Goal: Task Accomplishment & Management: Use online tool/utility

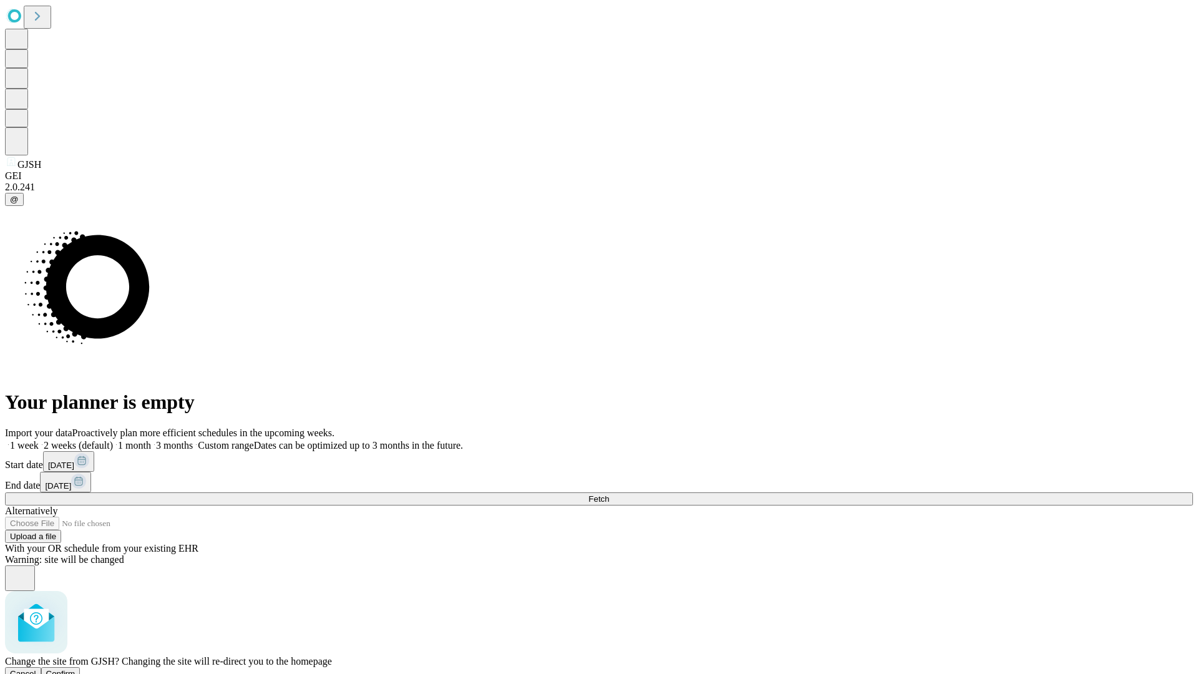
click at [76, 669] on span "Confirm" at bounding box center [60, 673] width 29 height 9
click at [113, 440] on label "2 weeks (default)" at bounding box center [76, 445] width 74 height 11
click at [609, 494] on span "Fetch" at bounding box center [599, 498] width 21 height 9
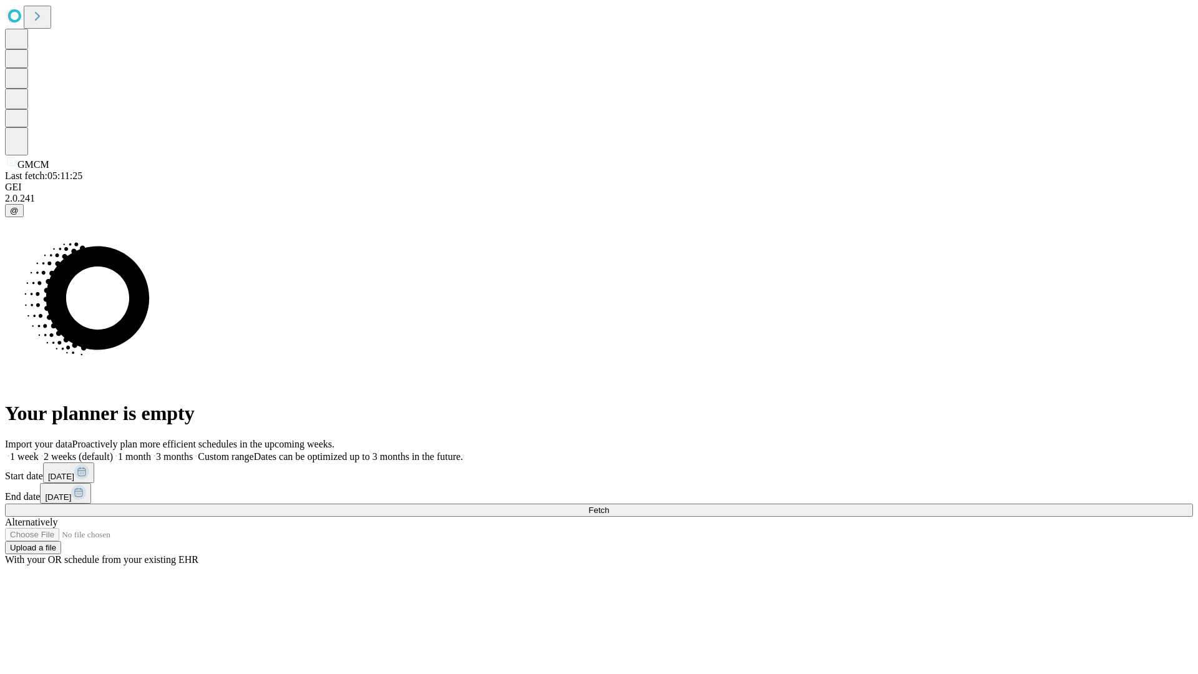
click at [113, 451] on label "2 weeks (default)" at bounding box center [76, 456] width 74 height 11
click at [609, 506] on span "Fetch" at bounding box center [599, 510] width 21 height 9
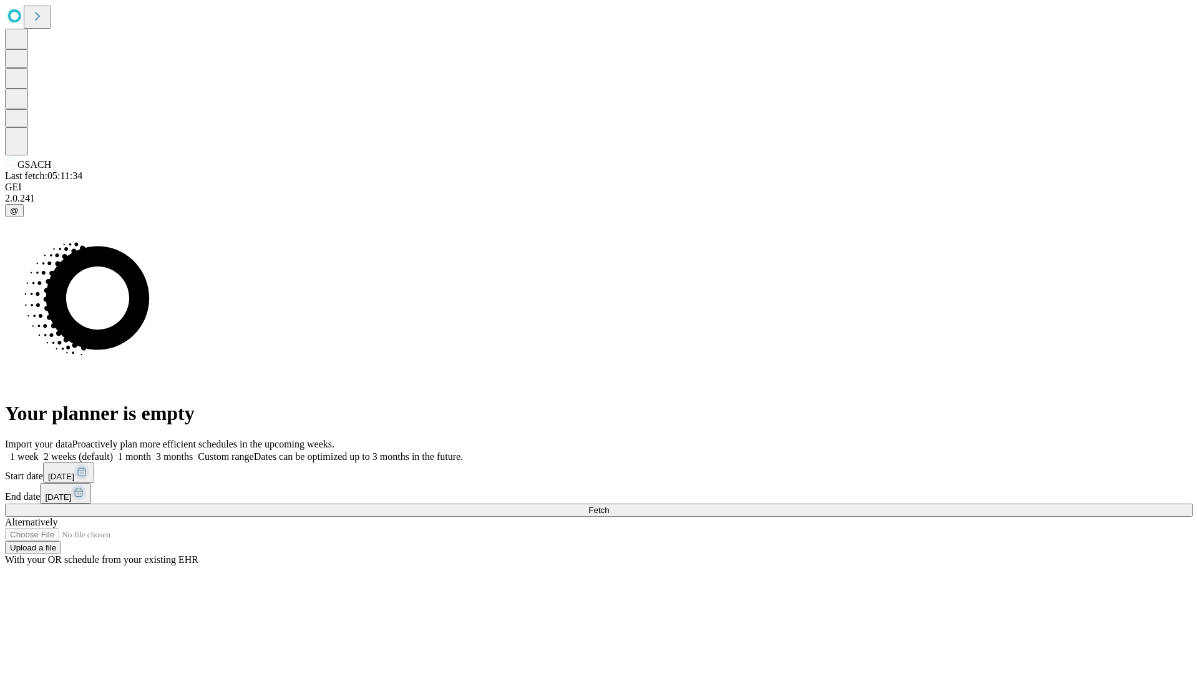
click at [609, 506] on span "Fetch" at bounding box center [599, 510] width 21 height 9
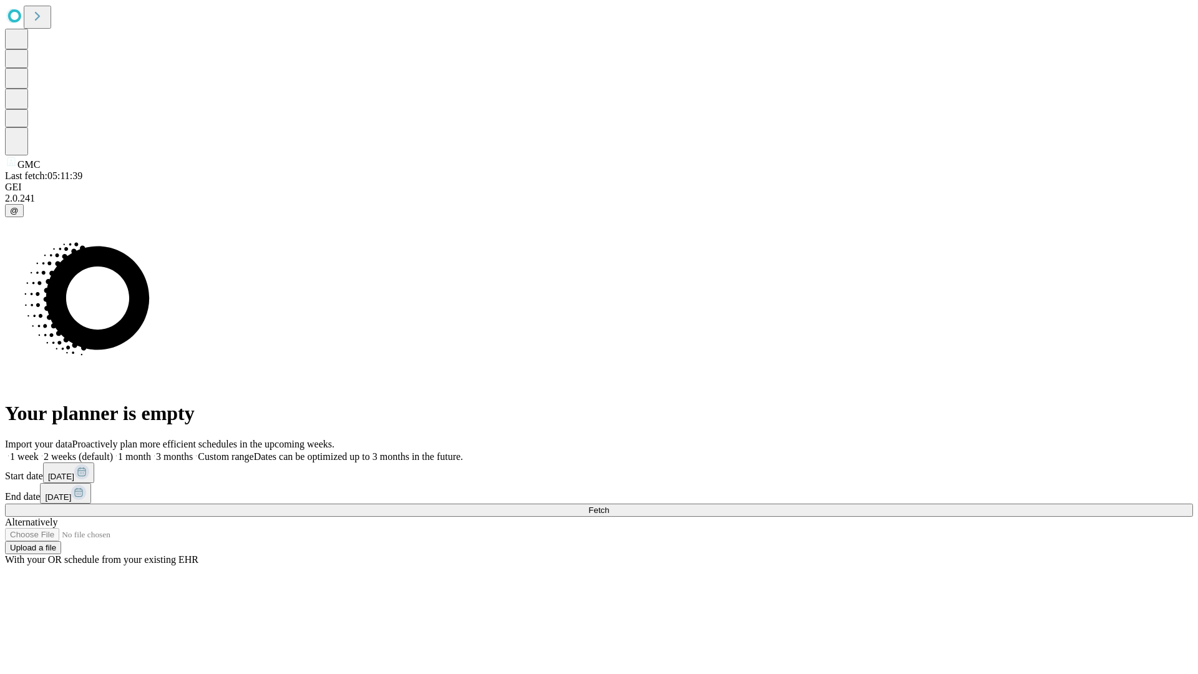
click at [113, 451] on label "2 weeks (default)" at bounding box center [76, 456] width 74 height 11
click at [609, 506] on span "Fetch" at bounding box center [599, 510] width 21 height 9
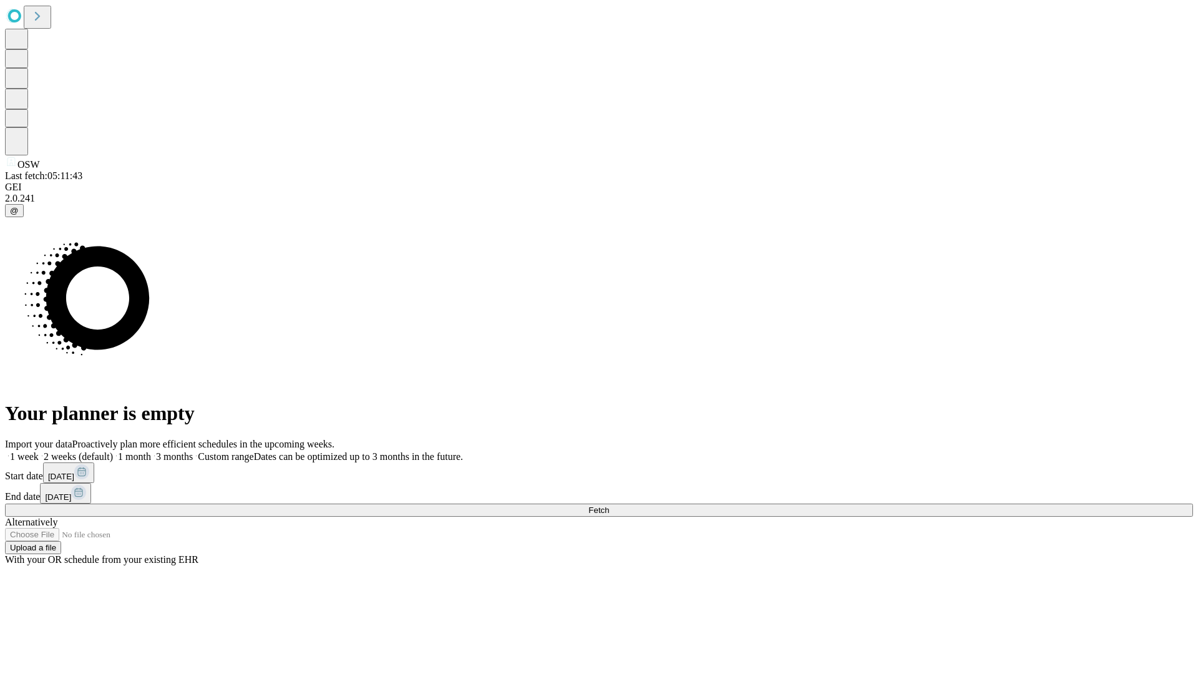
click at [609, 506] on span "Fetch" at bounding box center [599, 510] width 21 height 9
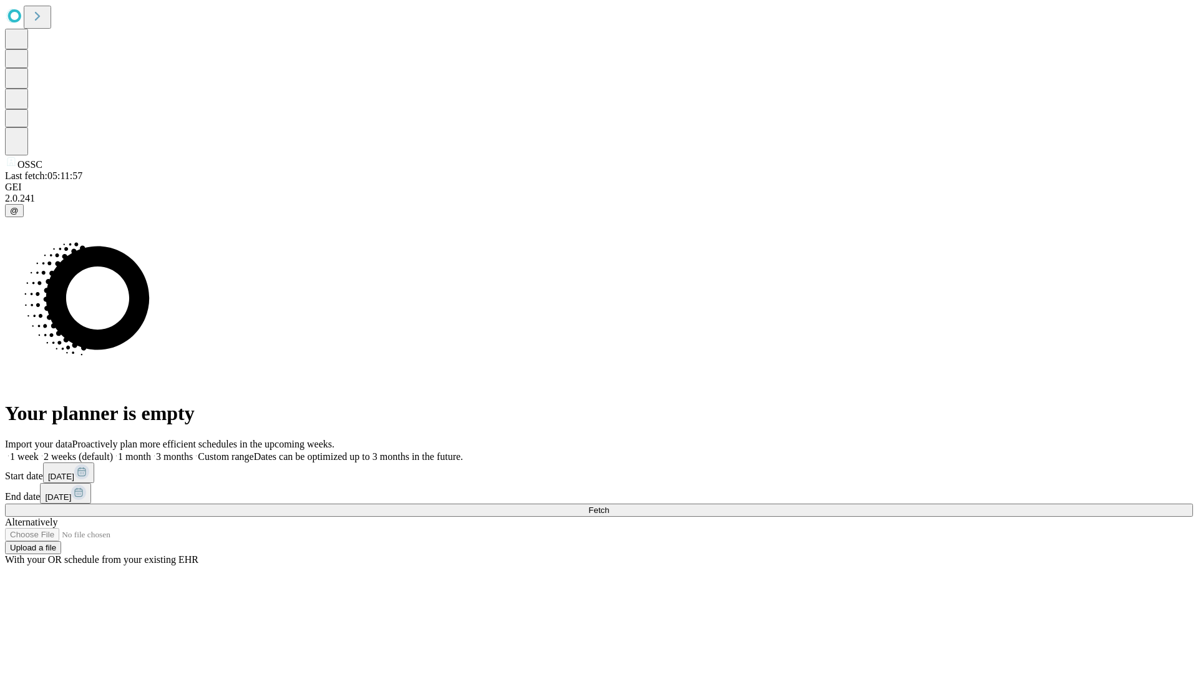
click at [609, 506] on span "Fetch" at bounding box center [599, 510] width 21 height 9
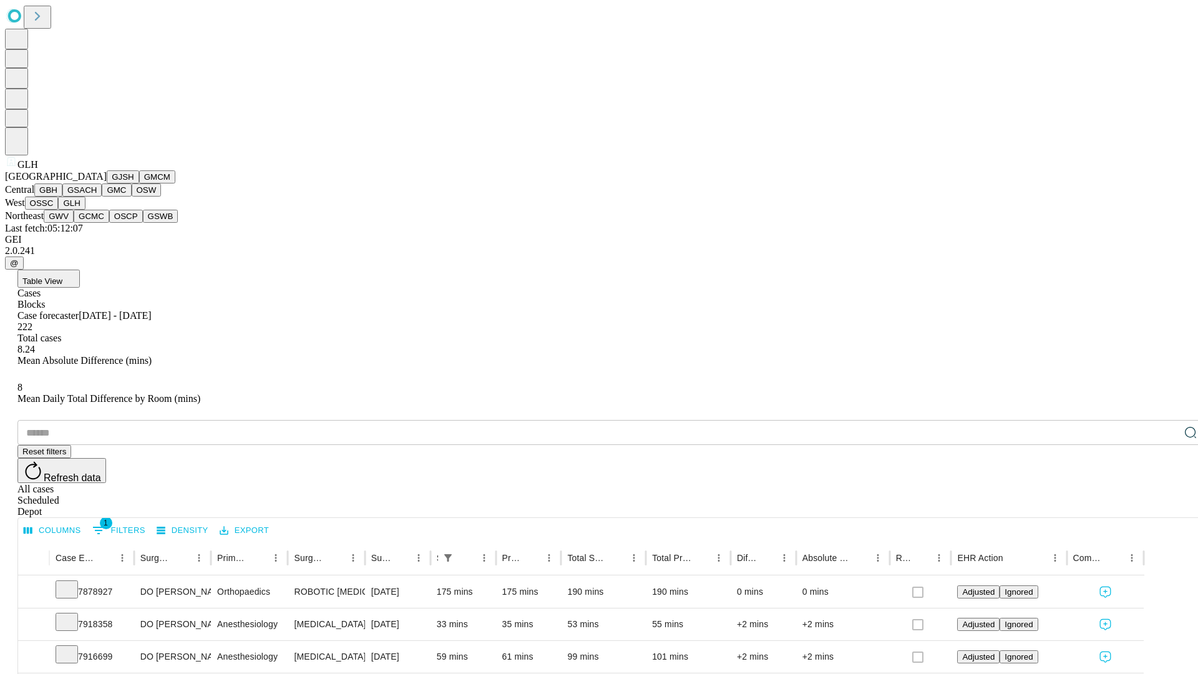
click at [74, 223] on button "GWV" at bounding box center [59, 216] width 30 height 13
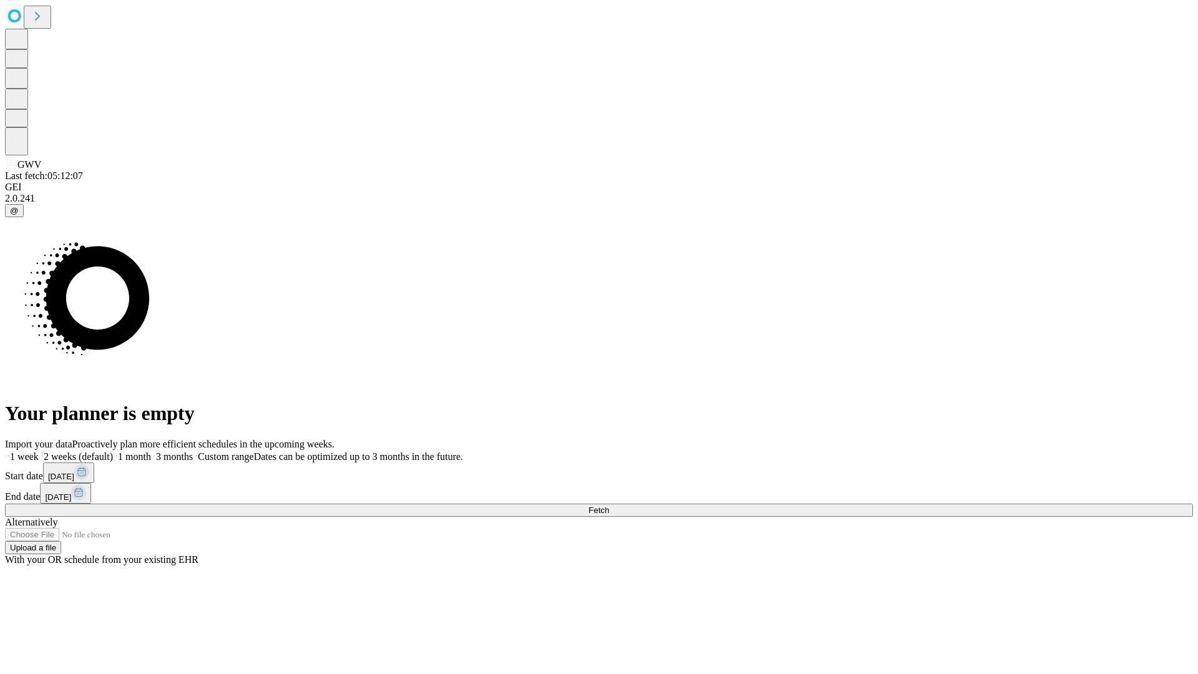
click at [113, 451] on label "2 weeks (default)" at bounding box center [76, 456] width 74 height 11
click at [609, 506] on span "Fetch" at bounding box center [599, 510] width 21 height 9
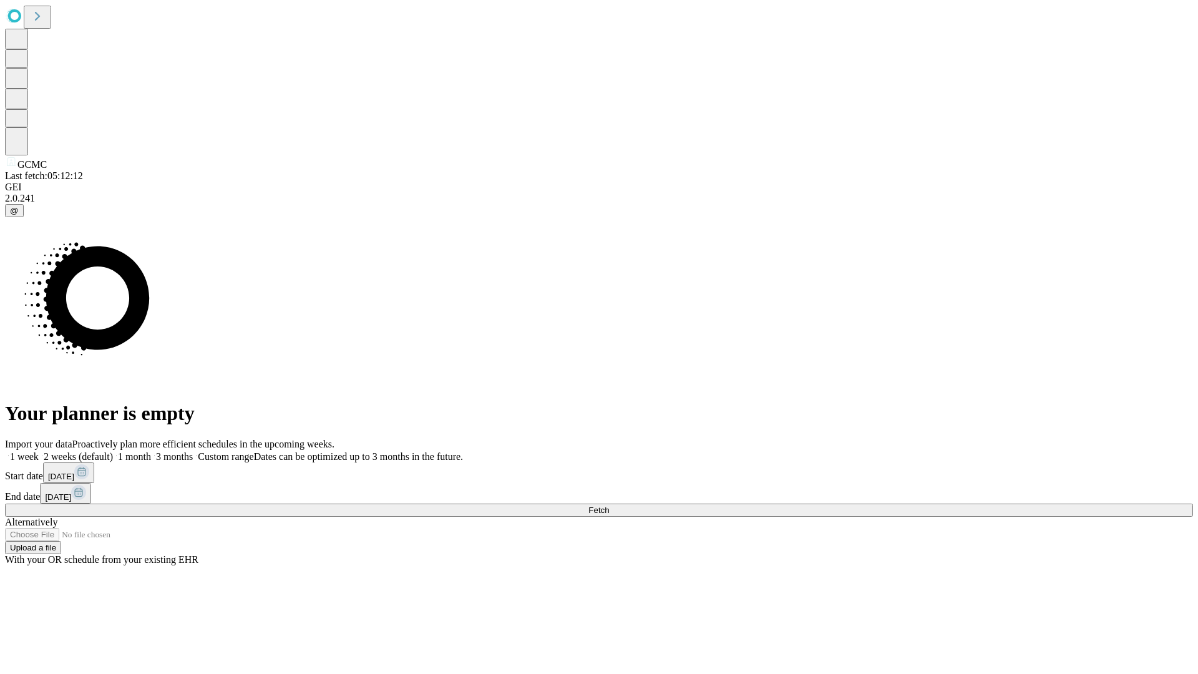
click at [113, 451] on label "2 weeks (default)" at bounding box center [76, 456] width 74 height 11
click at [609, 506] on span "Fetch" at bounding box center [599, 510] width 21 height 9
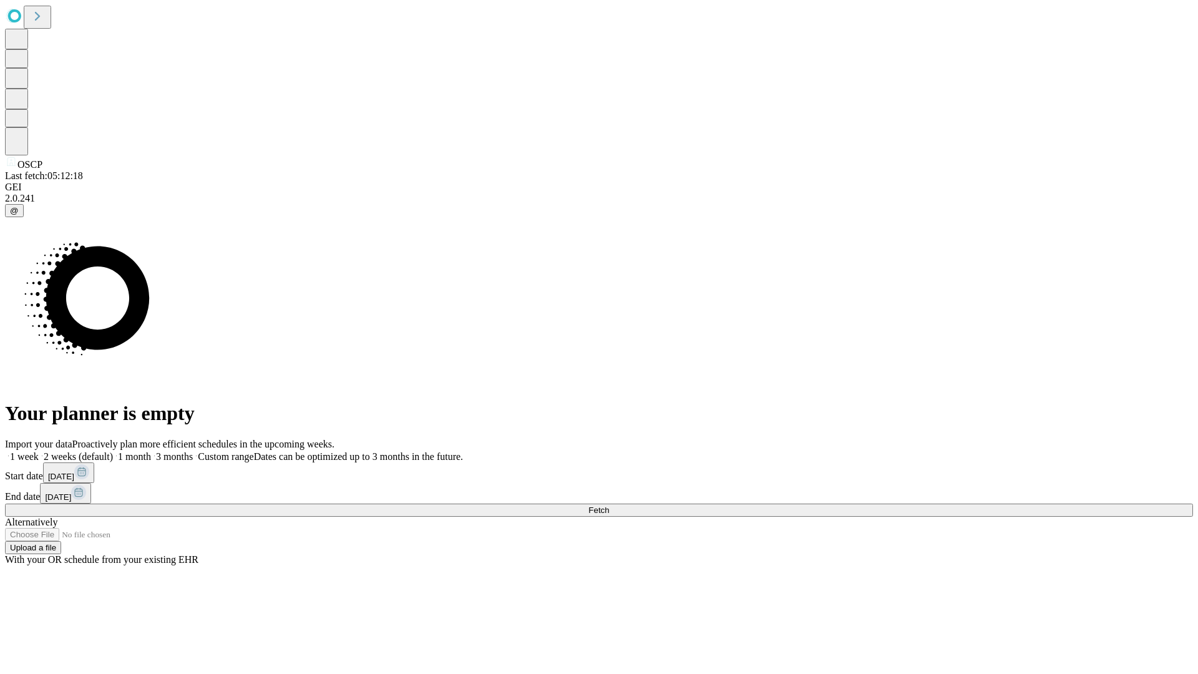
click at [113, 451] on label "2 weeks (default)" at bounding box center [76, 456] width 74 height 11
click at [609, 506] on span "Fetch" at bounding box center [599, 510] width 21 height 9
